Goal: Information Seeking & Learning: Check status

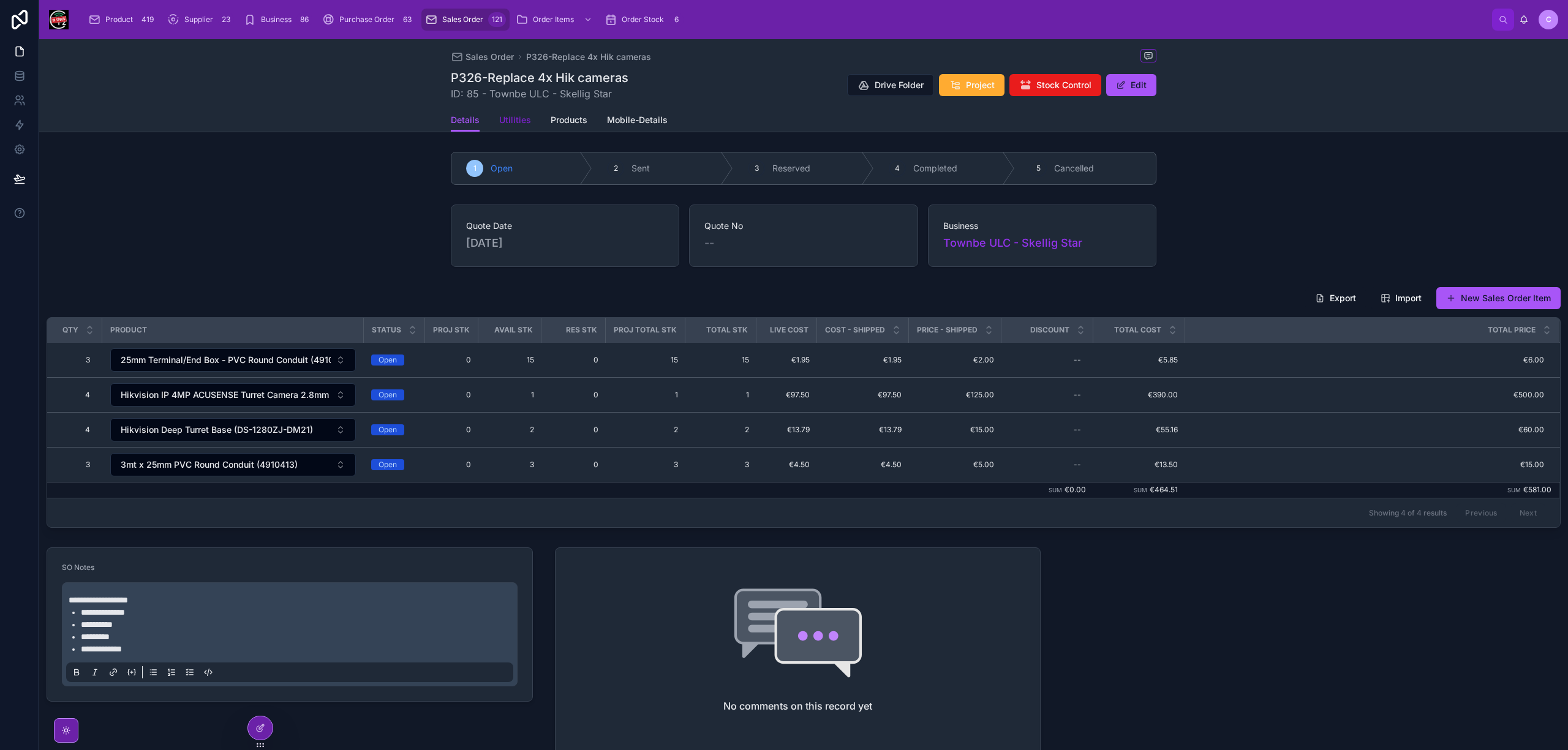
click at [505, 114] on span "Utilities" at bounding box center [515, 120] width 32 height 13
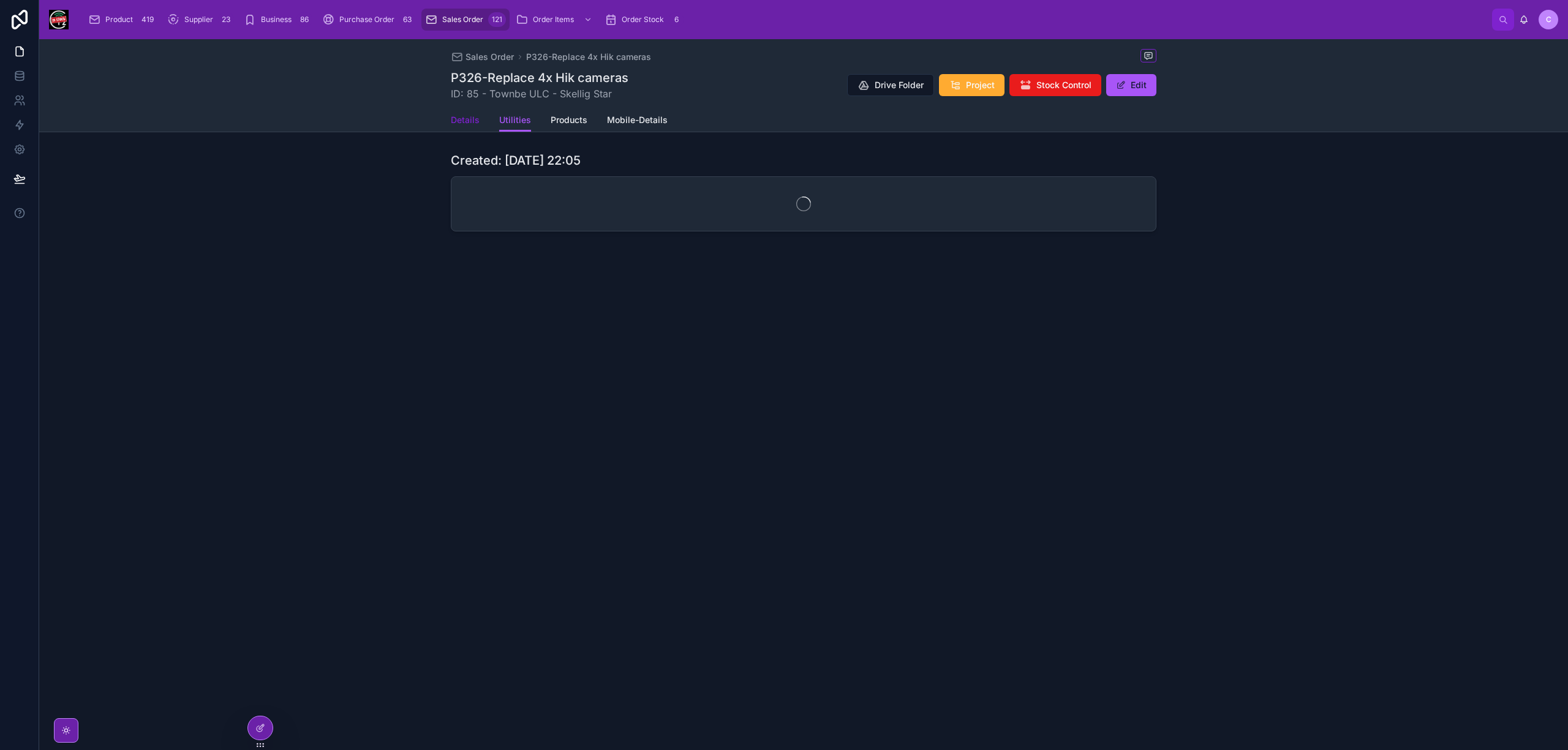
click at [466, 118] on span "Details" at bounding box center [466, 120] width 29 height 13
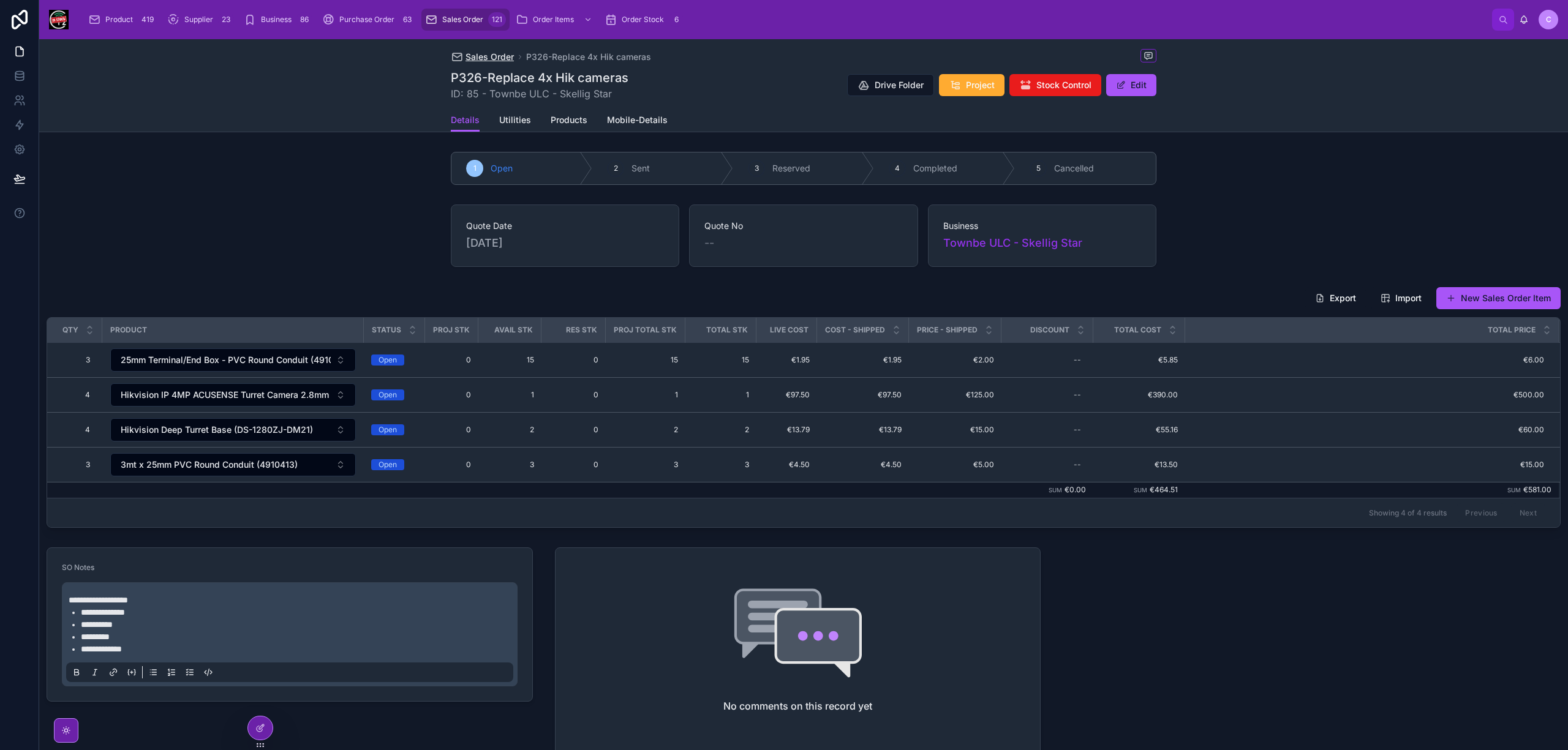
click at [487, 55] on span "Sales Order" at bounding box center [490, 56] width 49 height 13
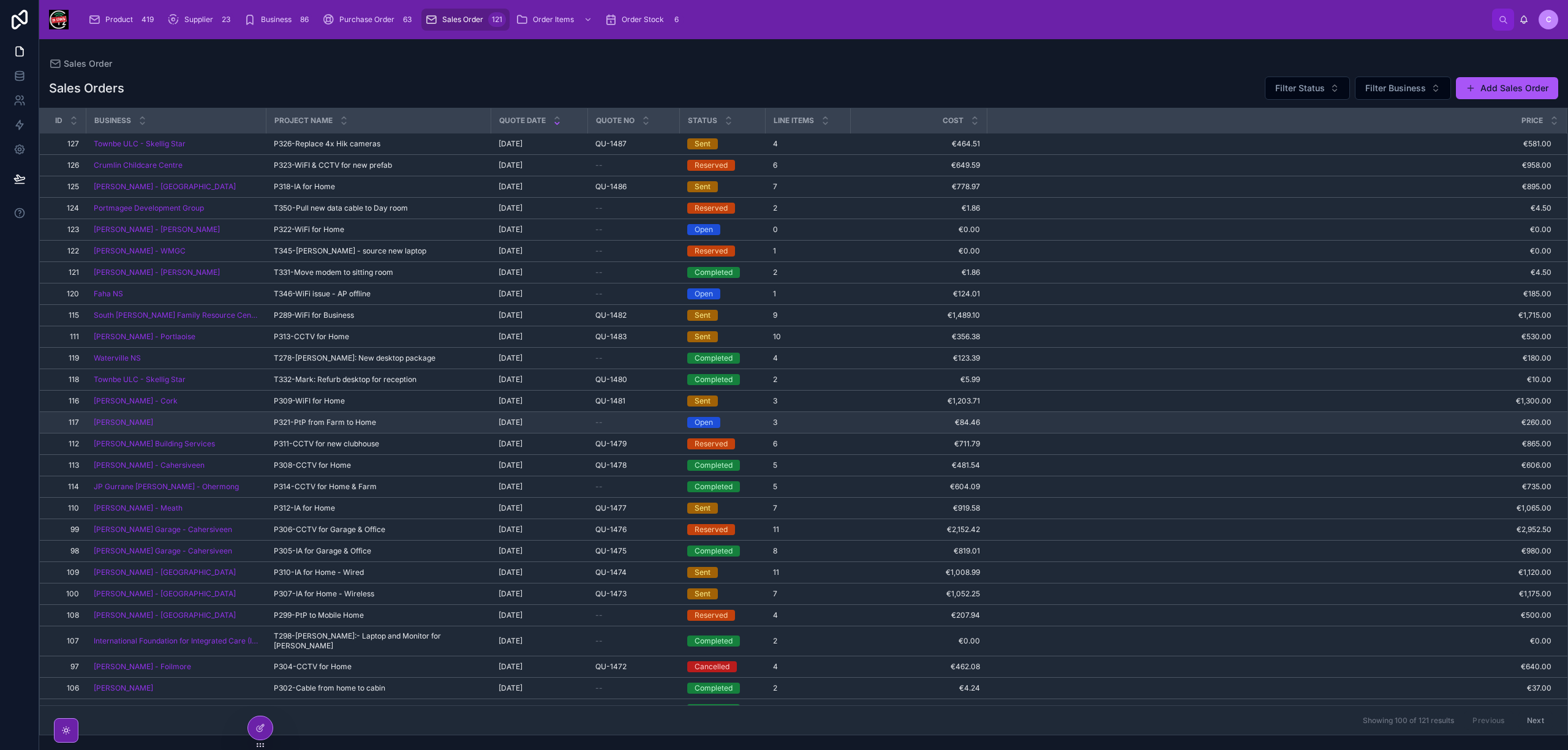
click at [291, 420] on span "P321-PtP from Farm to Home" at bounding box center [325, 423] width 102 height 10
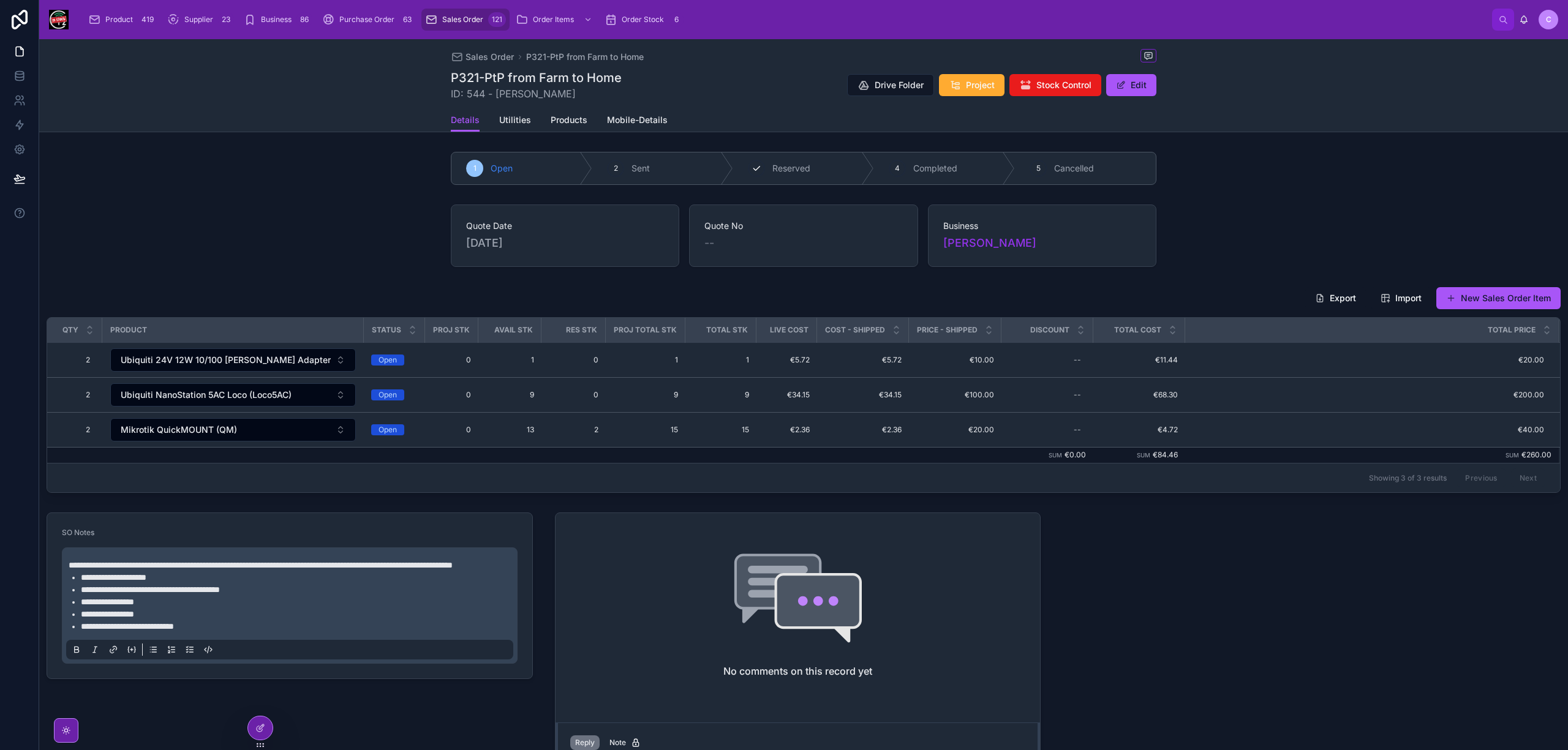
click at [774, 164] on span "Reserved" at bounding box center [790, 169] width 38 height 13
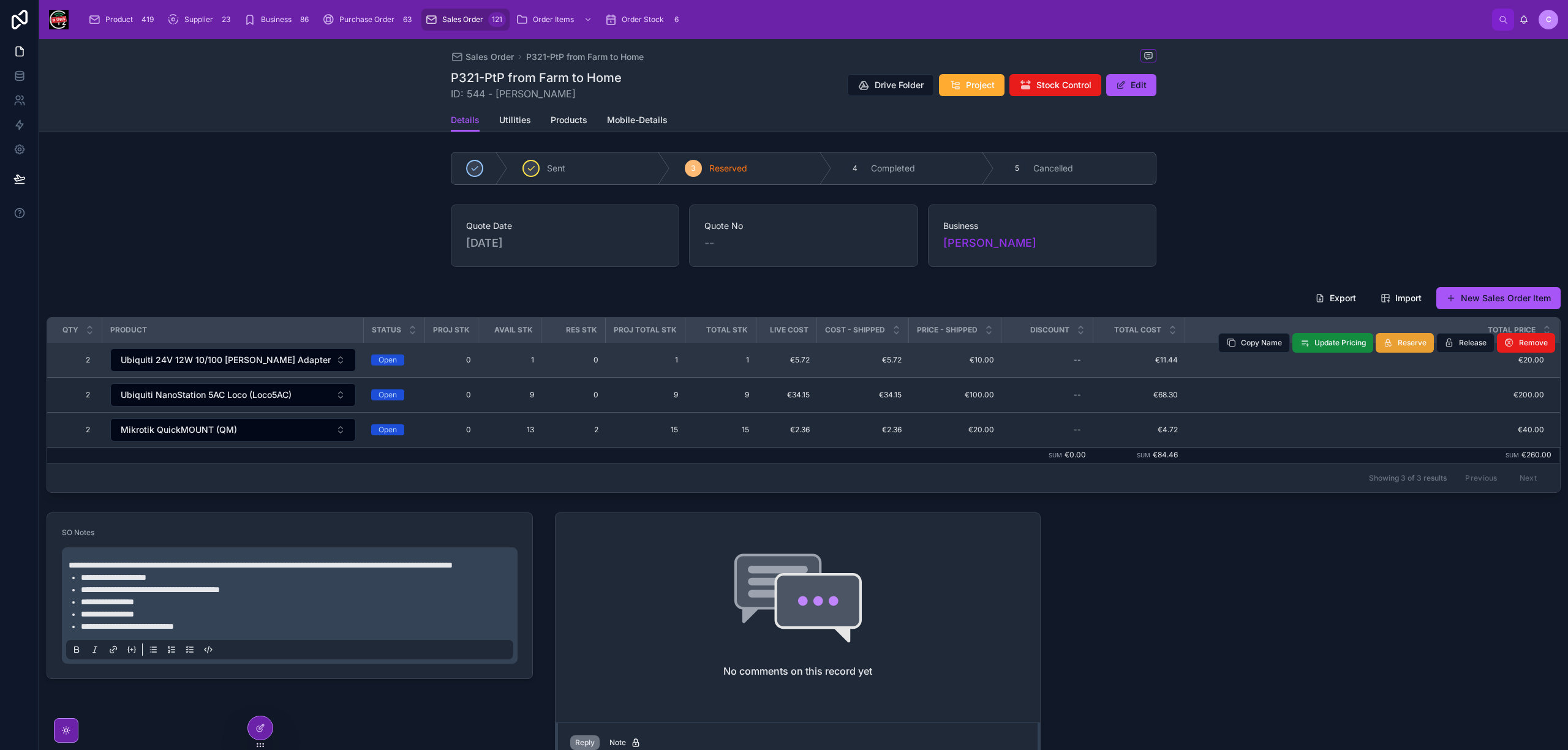
click at [1397, 343] on span "Reserve" at bounding box center [1412, 343] width 29 height 10
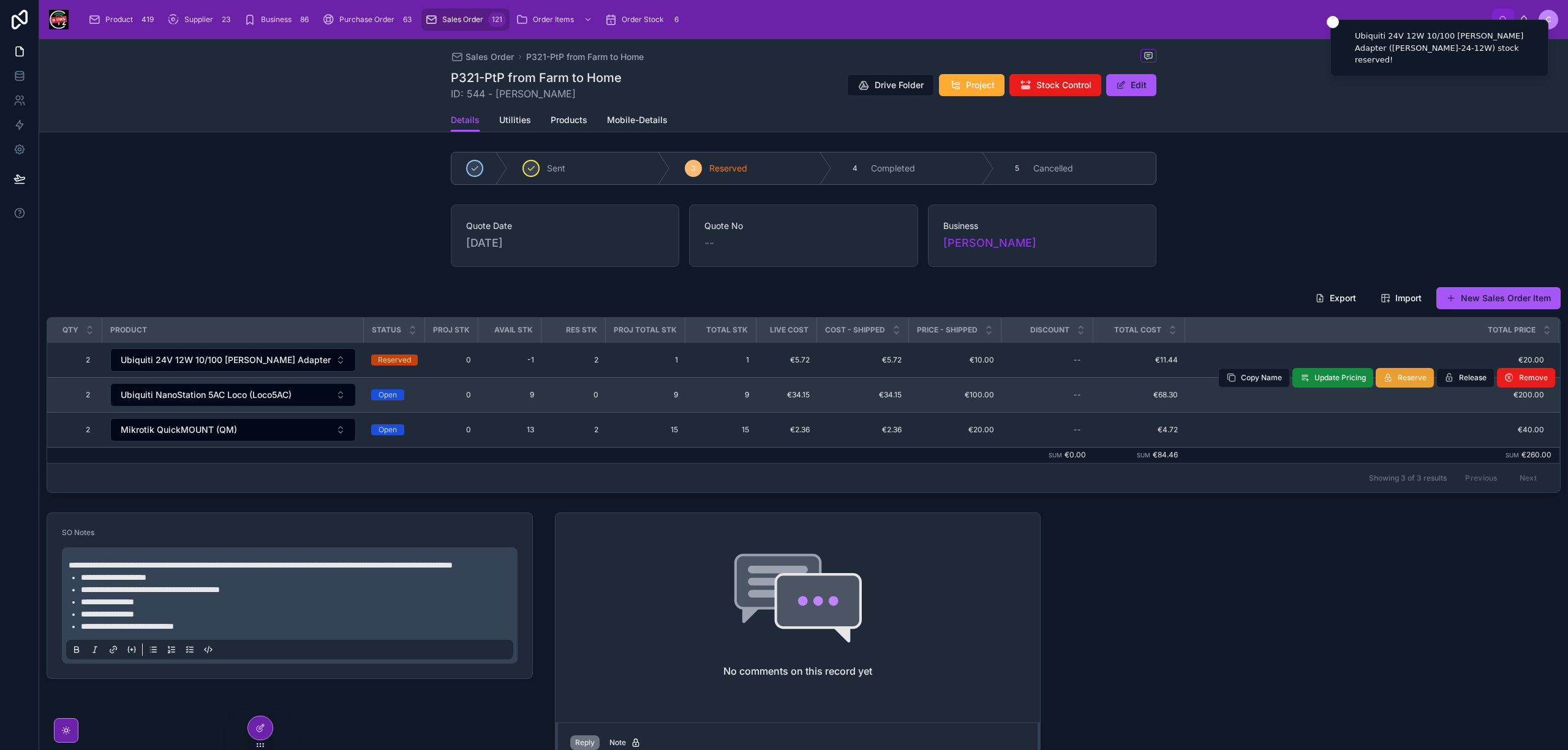
click at [1401, 383] on span "Reserve" at bounding box center [1412, 378] width 29 height 10
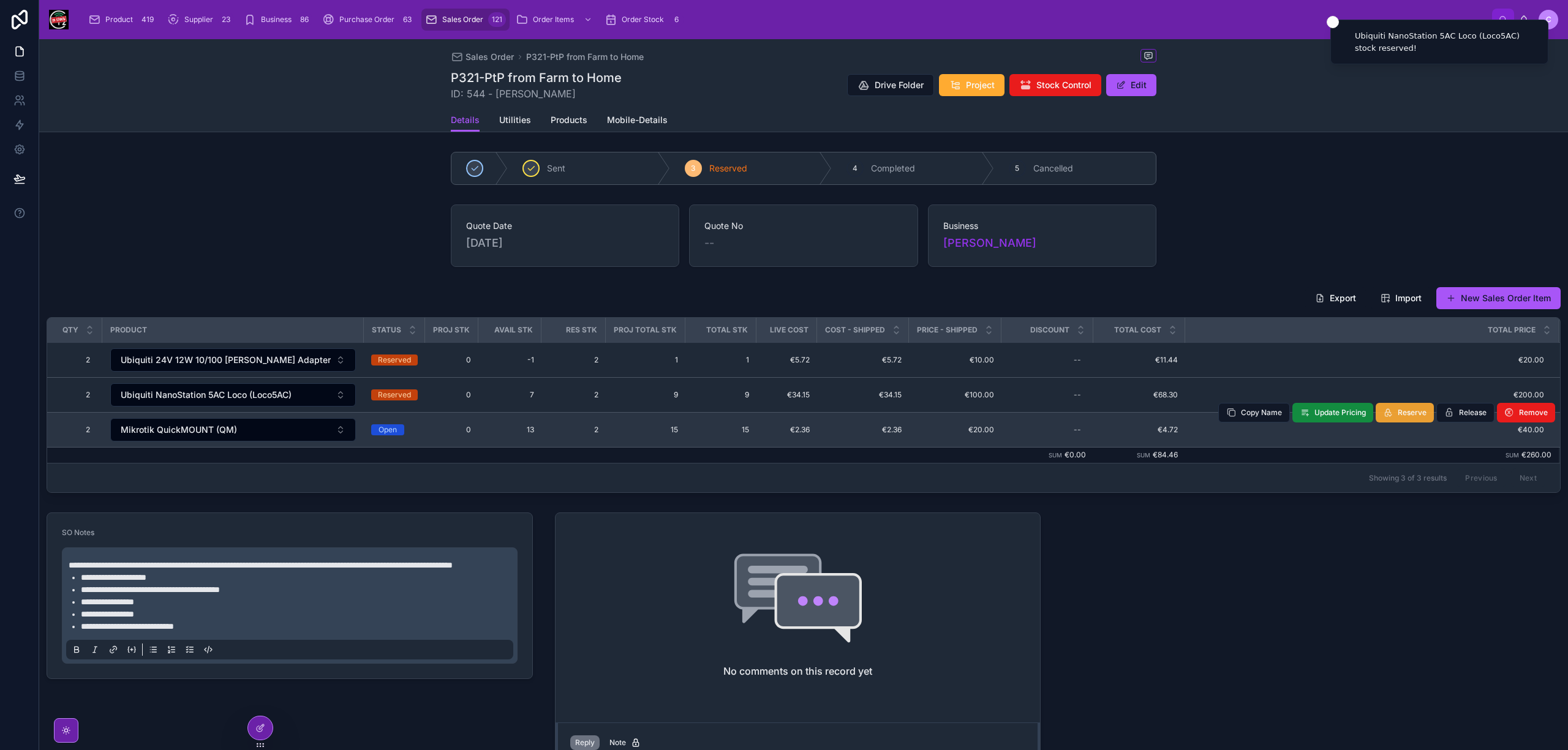
click at [1400, 413] on span "Reserve" at bounding box center [1412, 413] width 29 height 10
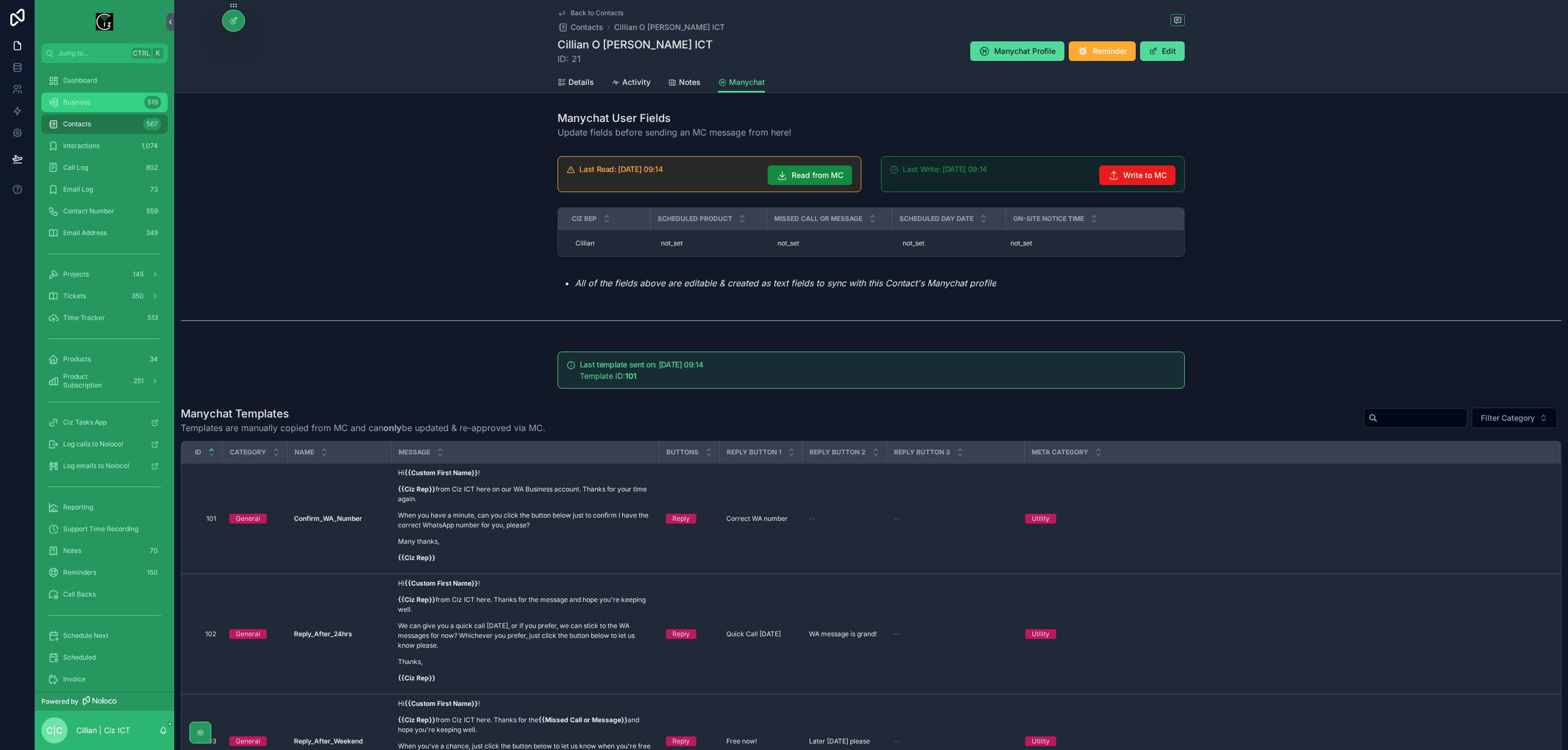
click at [105, 101] on div "Business 519" at bounding box center [104, 102] width 113 height 17
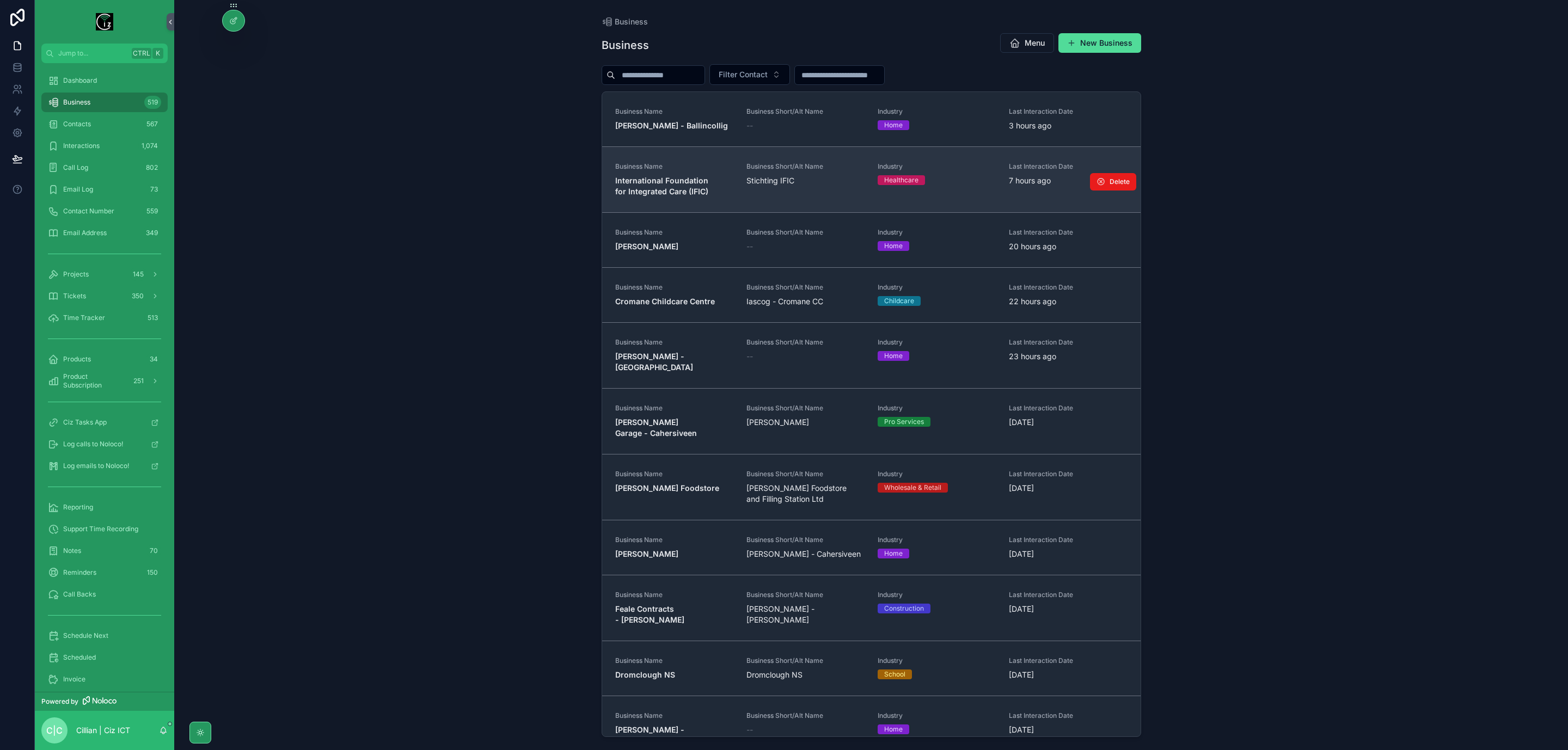
click at [675, 187] on span "International Foundation for Integrated Care (IFIC)" at bounding box center [674, 185] width 118 height 22
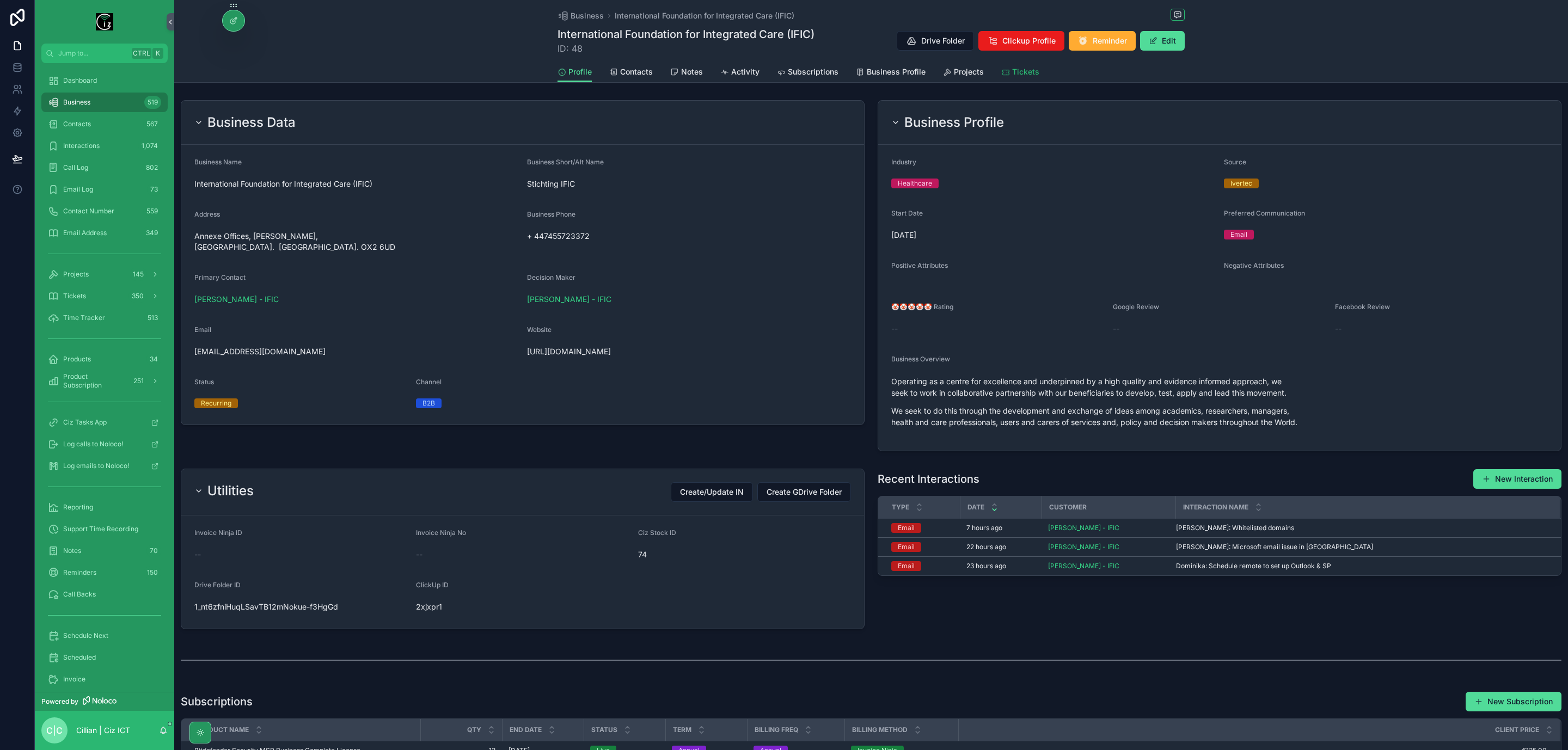
click at [1003, 75] on icon "scrollable content" at bounding box center [1006, 73] width 9 height 9
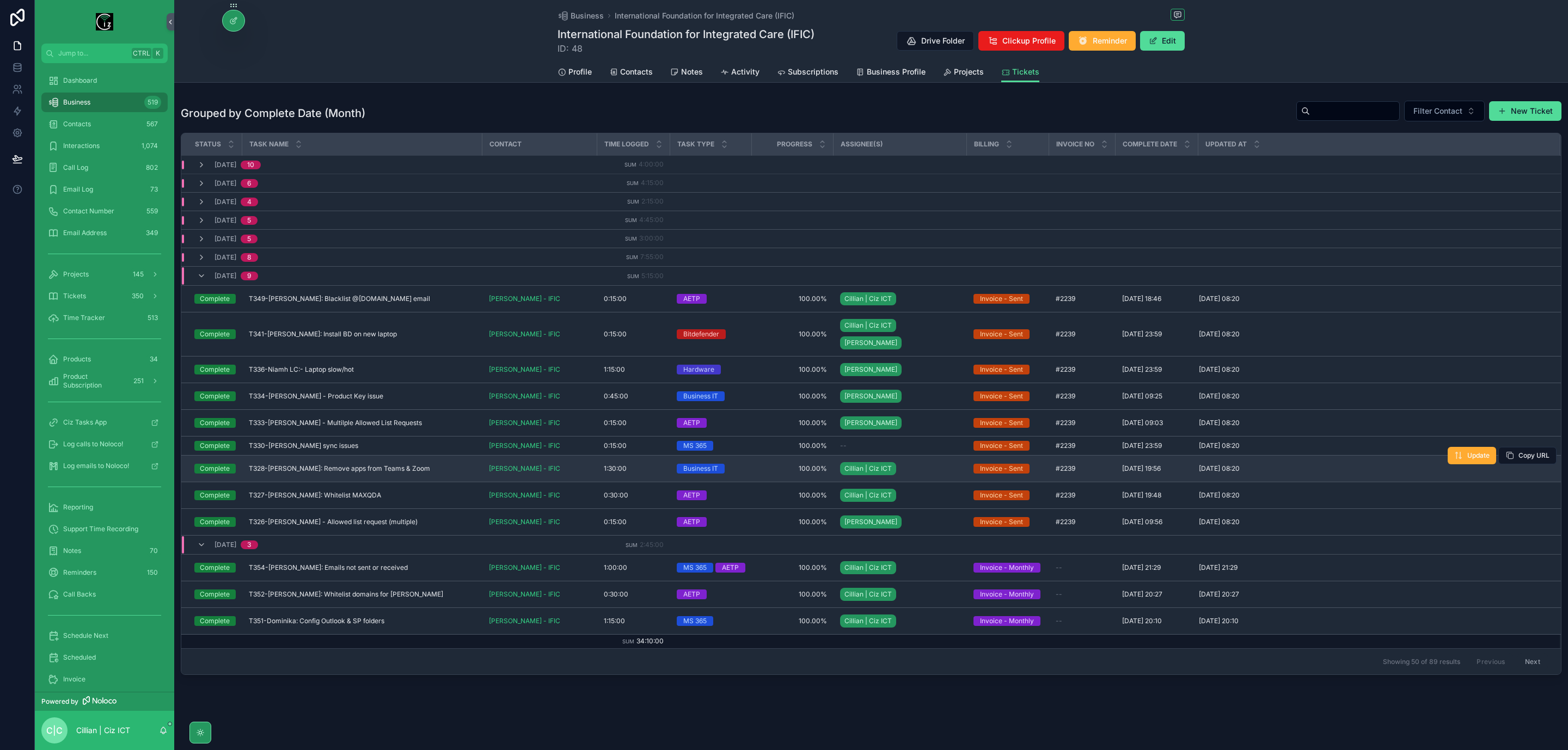
click at [440, 464] on div "T328-Arturo: Remove apps from Teams & Zoom T328-Arturo: Remove apps from Teams …" at bounding box center [362, 469] width 227 height 9
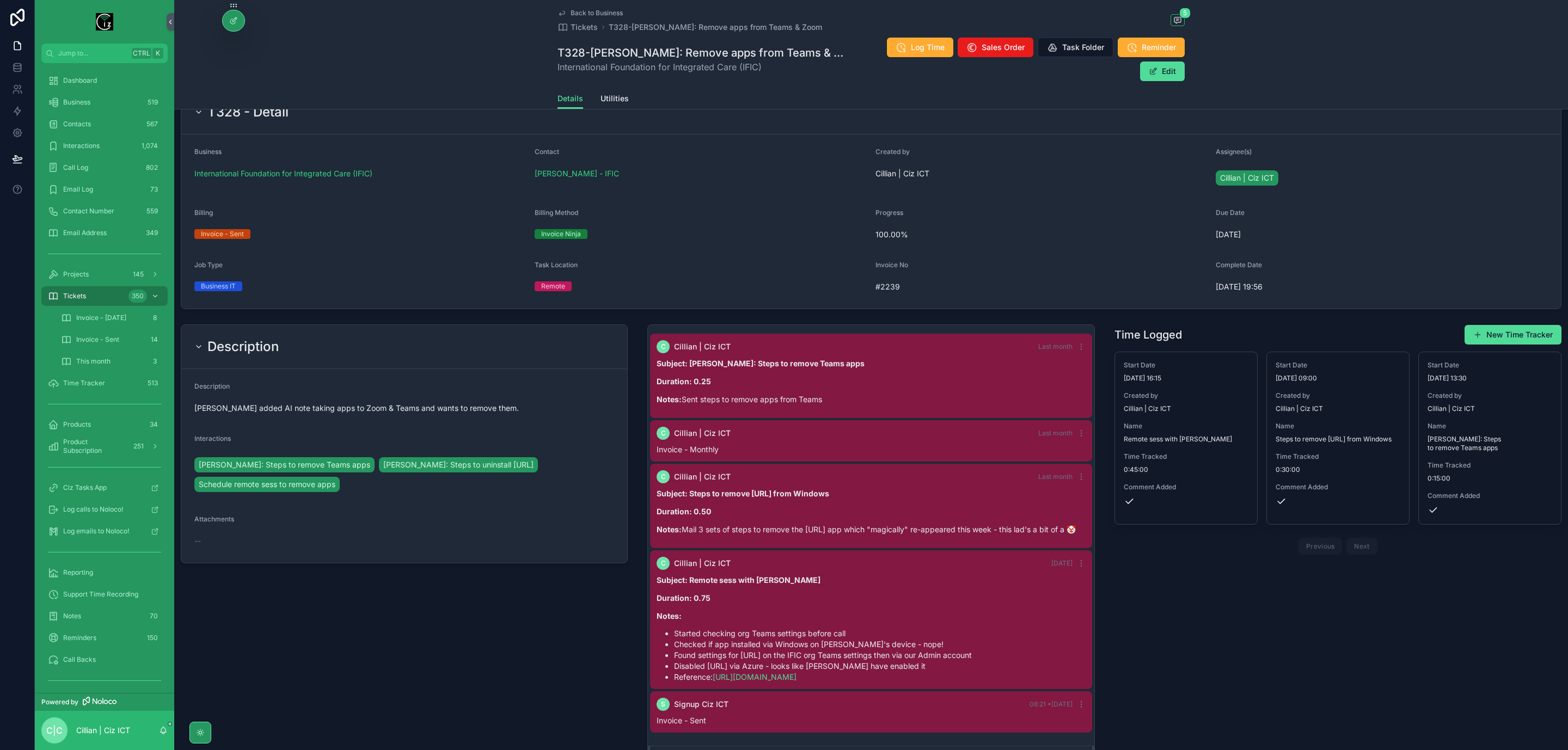
scroll to position [245, 0]
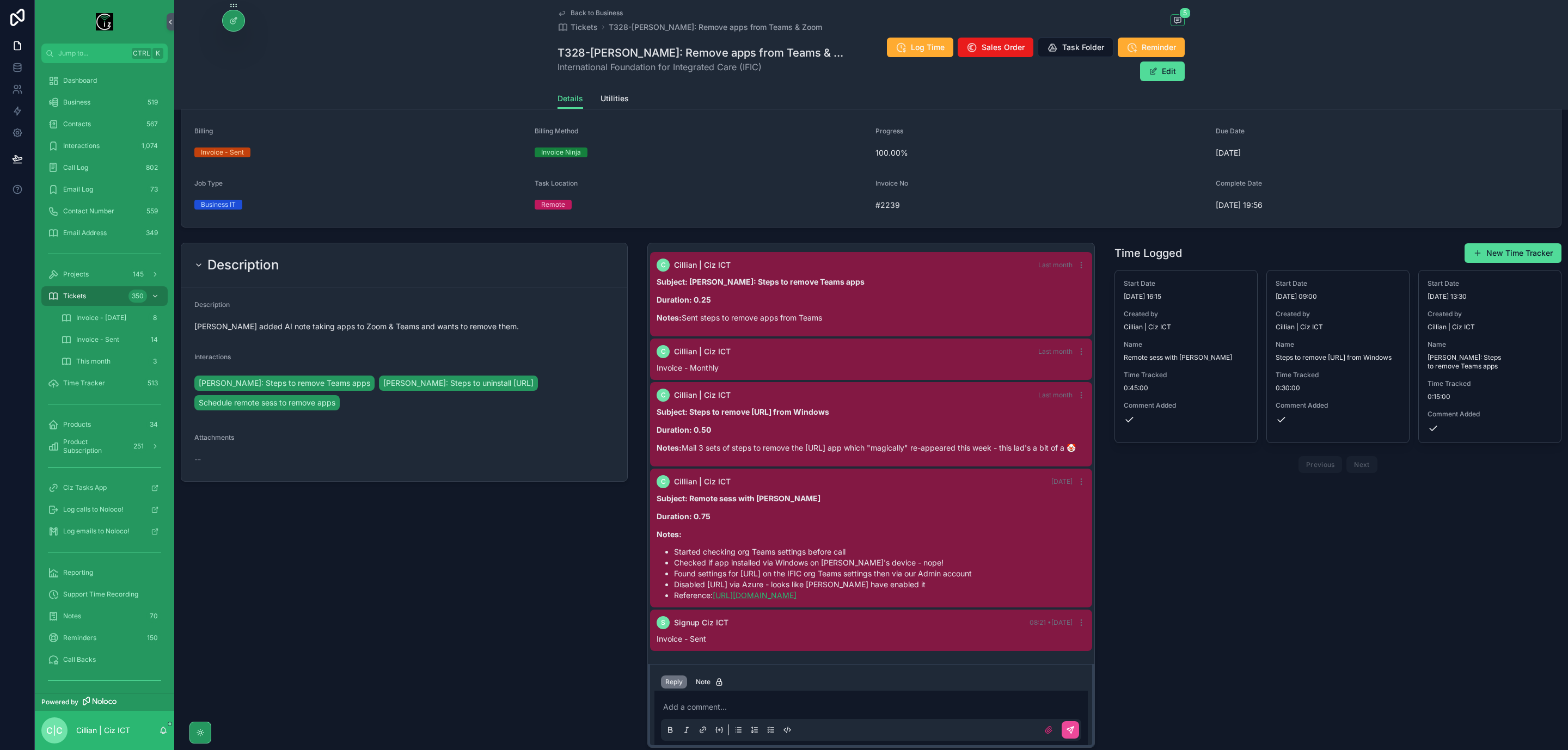
click at [796, 593] on link "https://learn.microsoft.com/en-us/answers/questions/4419230/read-ai" at bounding box center [755, 595] width 84 height 10
click at [95, 76] on span "Dashboard" at bounding box center [80, 81] width 34 height 9
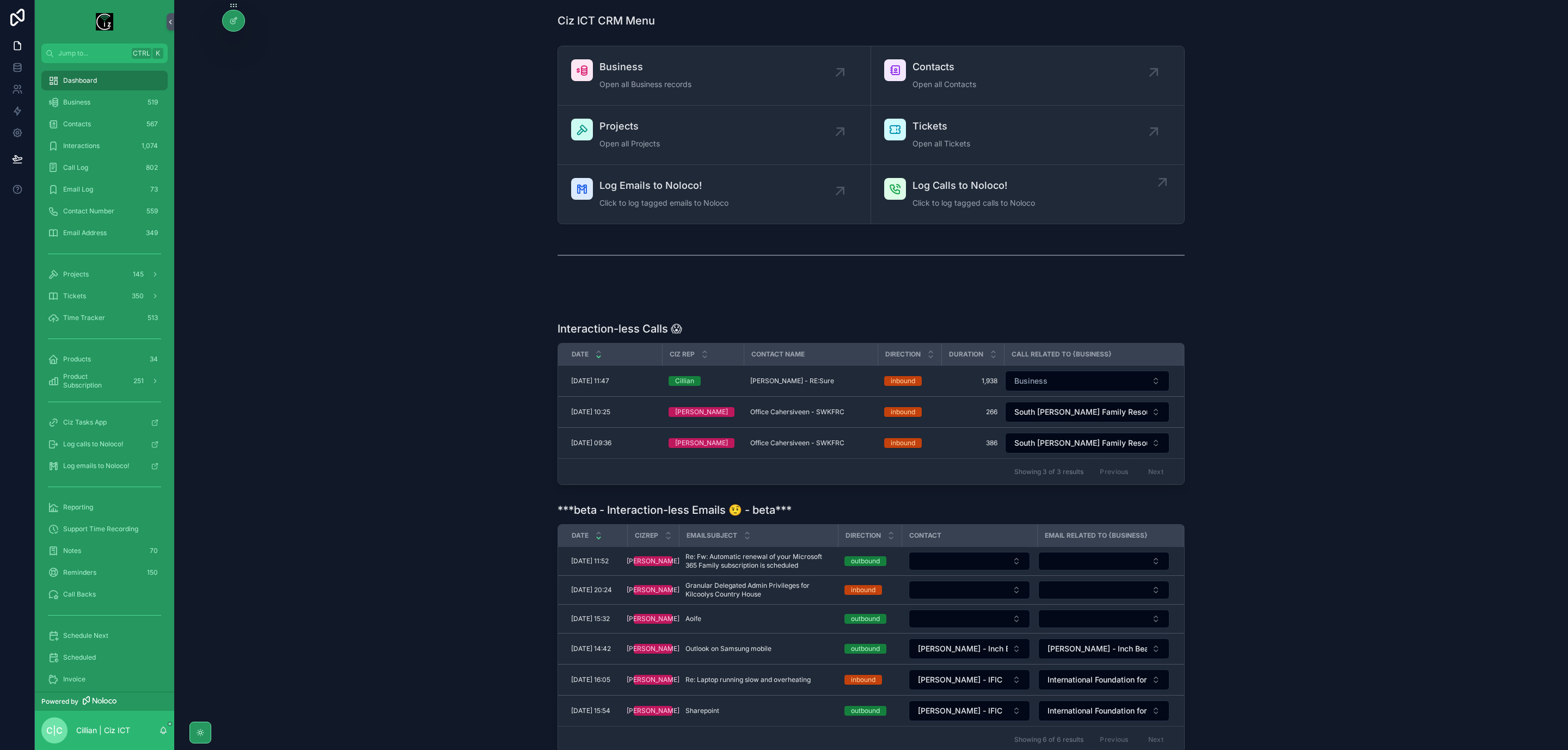
click at [1016, 197] on div "Log Calls to Noloco! Click to log tagged calls to Noloco" at bounding box center [973, 194] width 122 height 33
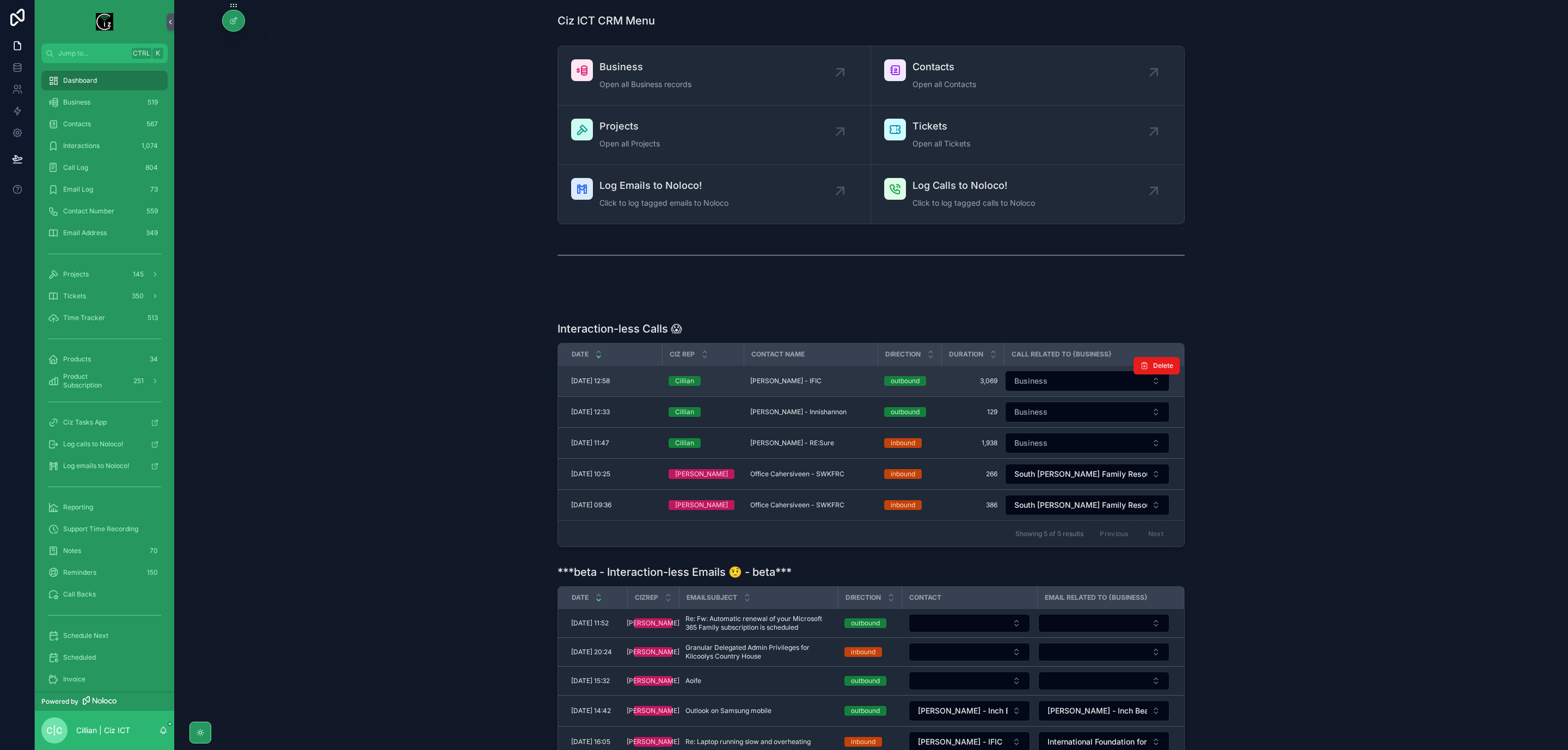
click at [810, 376] on td "Fiona Lyne - IFIC Fiona Lyne - IFIC" at bounding box center [810, 381] width 134 height 31
click at [789, 378] on span "Fiona Lyne - IFIC" at bounding box center [786, 381] width 71 height 9
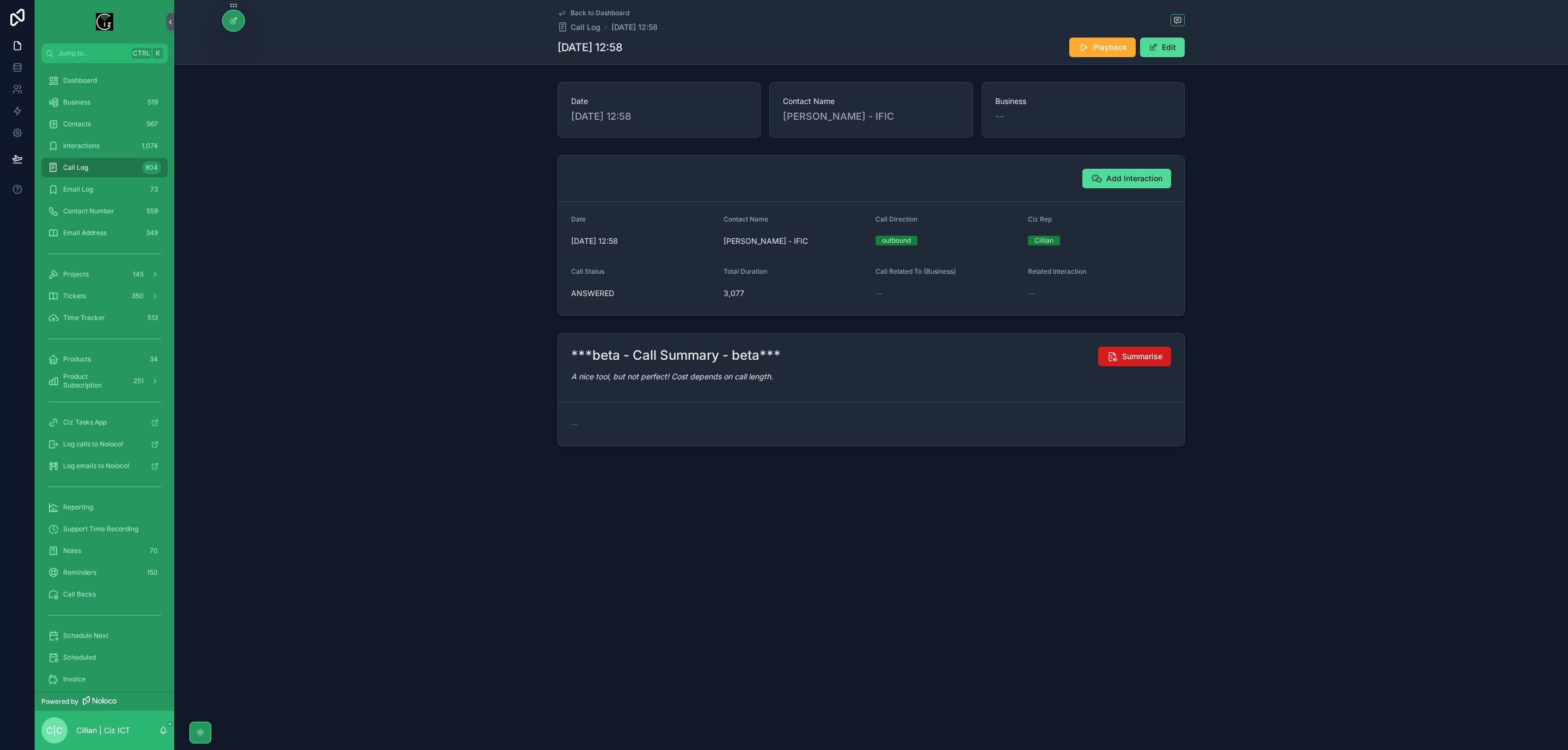
click at [1147, 351] on button "Summarise" at bounding box center [1134, 356] width 73 height 20
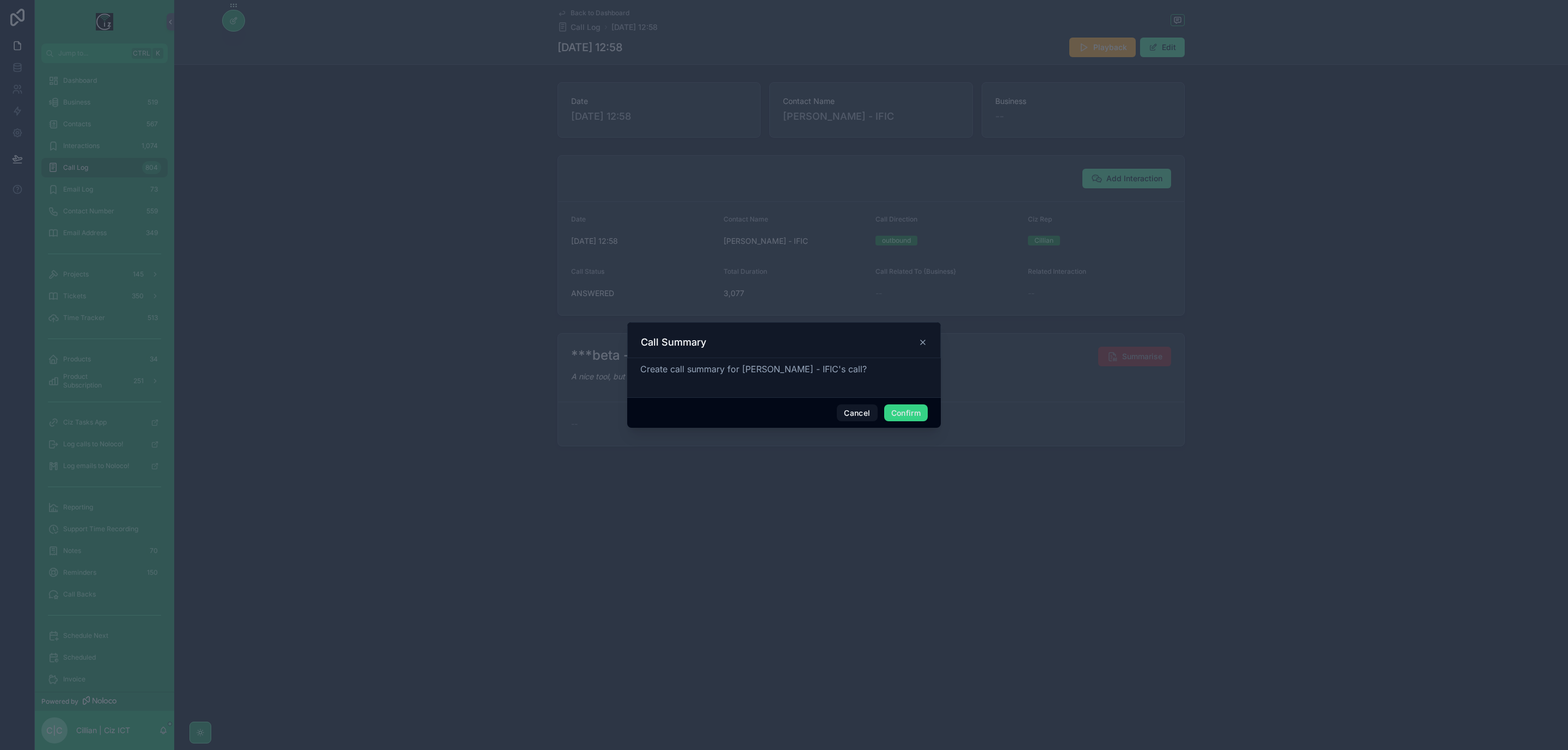
click at [912, 408] on button "Confirm" at bounding box center [906, 413] width 43 height 17
